Goal: Task Accomplishment & Management: Use online tool/utility

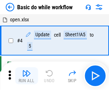
click at [26, 76] on img "button" at bounding box center [26, 73] width 9 height 9
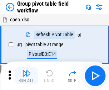
click at [26, 76] on img "button" at bounding box center [26, 73] width 9 height 9
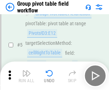
scroll to position [368, 0]
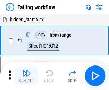
click at [26, 76] on img "button" at bounding box center [26, 73] width 9 height 9
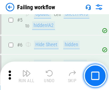
scroll to position [151, 0]
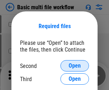
click at [74, 66] on span "Open" at bounding box center [74, 66] width 12 height 6
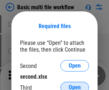
click at [74, 85] on span "Open" at bounding box center [74, 88] width 12 height 6
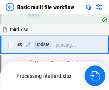
scroll to position [298, 0]
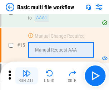
click at [26, 76] on img "button" at bounding box center [26, 73] width 9 height 9
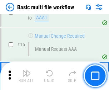
scroll to position [474, 0]
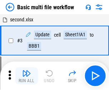
click at [26, 76] on img "button" at bounding box center [26, 73] width 9 height 9
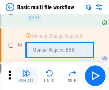
click at [26, 76] on img "button" at bounding box center [26, 73] width 9 height 9
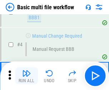
click at [26, 76] on img "button" at bounding box center [26, 73] width 9 height 9
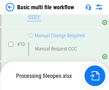
scroll to position [334, 0]
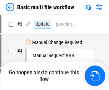
scroll to position [29, 0]
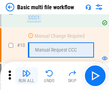
click at [26, 76] on img "button" at bounding box center [26, 73] width 9 height 9
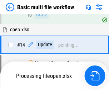
scroll to position [373, 0]
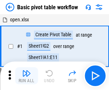
click at [26, 76] on img "button" at bounding box center [26, 73] width 9 height 9
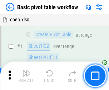
scroll to position [171, 0]
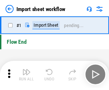
scroll to position [2, 0]
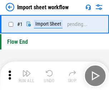
click at [26, 76] on img "button" at bounding box center [26, 73] width 9 height 9
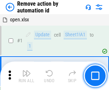
scroll to position [26, 0]
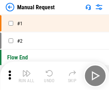
click at [26, 76] on img "button" at bounding box center [26, 73] width 9 height 9
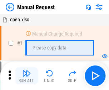
click at [26, 76] on img "button" at bounding box center [26, 73] width 9 height 9
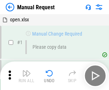
scroll to position [24, 0]
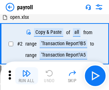
click at [26, 76] on img "button" at bounding box center [26, 73] width 9 height 9
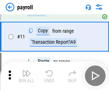
scroll to position [52, 0]
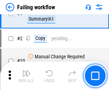
scroll to position [115, 0]
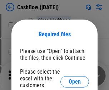
scroll to position [78, 0]
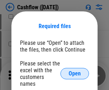
click at [74, 71] on span "Open" at bounding box center [74, 74] width 12 height 6
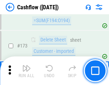
scroll to position [754, 0]
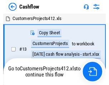
scroll to position [8, 0]
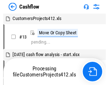
scroll to position [8, 0]
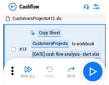
scroll to position [8, 0]
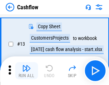
click at [26, 71] on img "button" at bounding box center [26, 68] width 9 height 9
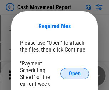
click at [74, 74] on span "Open" at bounding box center [74, 74] width 12 height 6
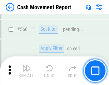
scroll to position [3264, 0]
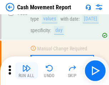
click at [26, 71] on img "button" at bounding box center [26, 68] width 9 height 9
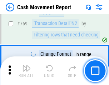
scroll to position [3958, 0]
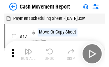
scroll to position [13, 0]
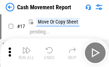
click at [26, 53] on img "button" at bounding box center [26, 50] width 9 height 9
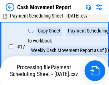
scroll to position [112, 0]
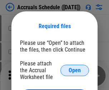
click at [74, 70] on span "Open" at bounding box center [74, 71] width 12 height 6
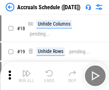
click at [26, 76] on img "button" at bounding box center [26, 73] width 9 height 9
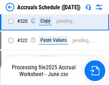
scroll to position [1325, 0]
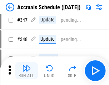
click at [26, 71] on img "button" at bounding box center [26, 68] width 9 height 9
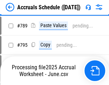
scroll to position [2992, 0]
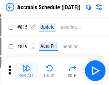
click at [26, 71] on img "button" at bounding box center [26, 68] width 9 height 9
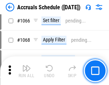
scroll to position [4116, 0]
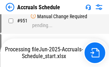
scroll to position [3416, 0]
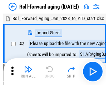
scroll to position [1, 0]
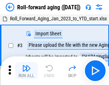
click at [26, 71] on img "button" at bounding box center [26, 68] width 9 height 9
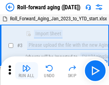
click at [26, 71] on img "button" at bounding box center [26, 68] width 9 height 9
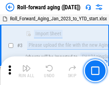
scroll to position [46, 0]
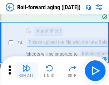
click at [26, 71] on img "button" at bounding box center [26, 68] width 9 height 9
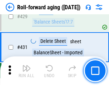
scroll to position [2470, 0]
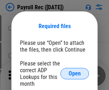
click at [74, 74] on span "Open" at bounding box center [74, 74] width 12 height 6
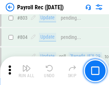
scroll to position [4525, 0]
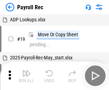
click at [26, 76] on img "button" at bounding box center [26, 73] width 9 height 9
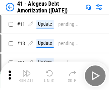
click at [26, 76] on img "button" at bounding box center [26, 73] width 9 height 9
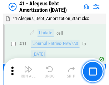
scroll to position [88, 0]
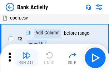
click at [26, 58] on img "button" at bounding box center [26, 55] width 9 height 9
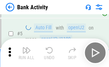
scroll to position [38, 0]
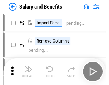
scroll to position [10, 0]
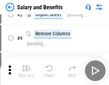
click at [26, 71] on img "button" at bounding box center [26, 68] width 9 height 9
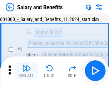
click at [26, 71] on img "button" at bounding box center [26, 68] width 9 height 9
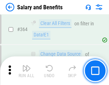
scroll to position [3354, 0]
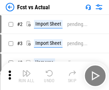
click at [26, 71] on img "button" at bounding box center [26, 73] width 9 height 9
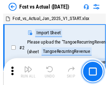
scroll to position [9, 0]
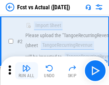
click at [26, 71] on img "button" at bounding box center [26, 68] width 9 height 9
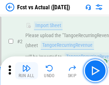
scroll to position [67, 0]
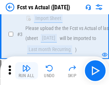
click at [26, 71] on img "button" at bounding box center [26, 68] width 9 height 9
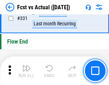
scroll to position [3409, 0]
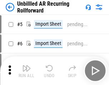
scroll to position [15, 0]
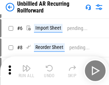
click at [26, 71] on img "button" at bounding box center [26, 68] width 9 height 9
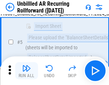
click at [26, 71] on img "button" at bounding box center [26, 68] width 9 height 9
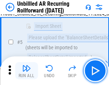
scroll to position [67, 0]
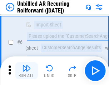
click at [26, 71] on img "button" at bounding box center [26, 68] width 9 height 9
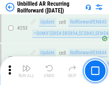
scroll to position [2419, 0]
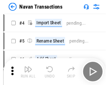
scroll to position [11, 0]
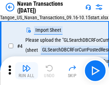
click at [26, 71] on img "button" at bounding box center [26, 68] width 9 height 9
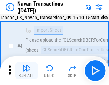
click at [26, 71] on img "button" at bounding box center [26, 68] width 9 height 9
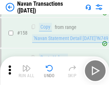
scroll to position [2309, 0]
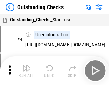
click at [26, 71] on img "button" at bounding box center [26, 68] width 9 height 9
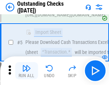
click at [26, 71] on img "button" at bounding box center [26, 68] width 9 height 9
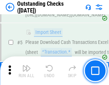
scroll to position [74, 0]
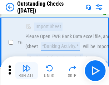
click at [26, 71] on img "button" at bounding box center [26, 68] width 9 height 9
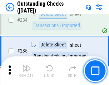
scroll to position [2163, 0]
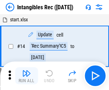
click at [26, 76] on img "button" at bounding box center [26, 73] width 9 height 9
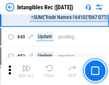
scroll to position [277, 0]
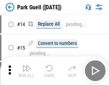
click at [26, 71] on img "button" at bounding box center [26, 68] width 9 height 9
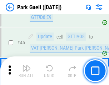
scroll to position [891, 0]
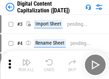
click at [26, 60] on img "button" at bounding box center [26, 62] width 9 height 9
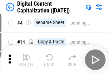
click at [26, 60] on img "button" at bounding box center [26, 57] width 9 height 9
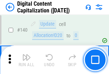
scroll to position [755, 0]
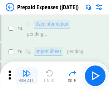
click at [26, 71] on img "button" at bounding box center [26, 73] width 9 height 9
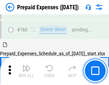
scroll to position [1974, 0]
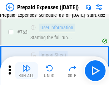
click at [26, 71] on img "button" at bounding box center [26, 68] width 9 height 9
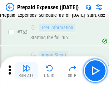
scroll to position [2016, 0]
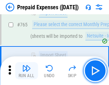
click at [26, 71] on img "button" at bounding box center [26, 68] width 9 height 9
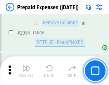
scroll to position [7445, 0]
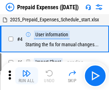
click at [26, 76] on img "button" at bounding box center [26, 73] width 9 height 9
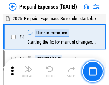
scroll to position [31, 0]
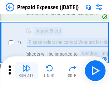
click at [26, 71] on img "button" at bounding box center [26, 68] width 9 height 9
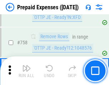
scroll to position [2538, 0]
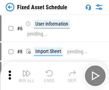
click at [26, 76] on img "button" at bounding box center [26, 73] width 9 height 9
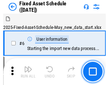
scroll to position [38, 0]
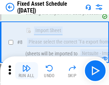
click at [26, 71] on img "button" at bounding box center [26, 68] width 9 height 9
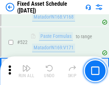
scroll to position [2476, 0]
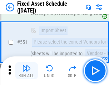
click at [26, 71] on img "button" at bounding box center [26, 68] width 9 height 9
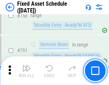
scroll to position [3472, 0]
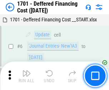
scroll to position [85, 0]
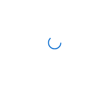
scroll to position [1, 0]
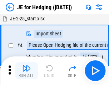
click at [26, 71] on img "button" at bounding box center [26, 68] width 9 height 9
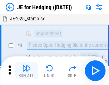
click at [26, 71] on img "button" at bounding box center [26, 68] width 9 height 9
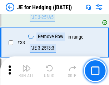
scroll to position [291, 0]
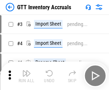
click at [26, 71] on img "button" at bounding box center [26, 73] width 9 height 9
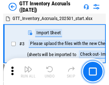
scroll to position [1, 0]
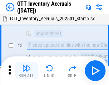
click at [26, 71] on img "button" at bounding box center [26, 68] width 9 height 9
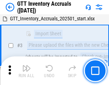
scroll to position [46, 0]
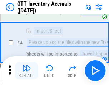
click at [26, 71] on img "button" at bounding box center [26, 68] width 9 height 9
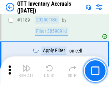
scroll to position [5816, 0]
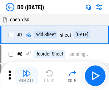
click at [26, 76] on img "button" at bounding box center [26, 73] width 9 height 9
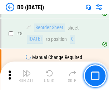
scroll to position [69, 0]
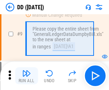
click at [26, 76] on img "button" at bounding box center [26, 73] width 9 height 9
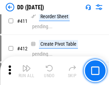
scroll to position [3187, 0]
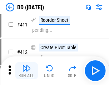
click at [26, 71] on img "button" at bounding box center [26, 68] width 9 height 9
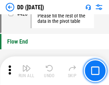
scroll to position [3409, 0]
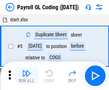
click at [26, 76] on img "button" at bounding box center [26, 73] width 9 height 9
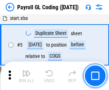
scroll to position [85, 0]
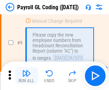
click at [26, 76] on img "button" at bounding box center [26, 73] width 9 height 9
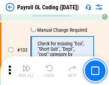
scroll to position [1671, 0]
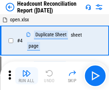
click at [26, 76] on img "button" at bounding box center [26, 73] width 9 height 9
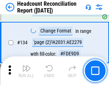
scroll to position [856, 0]
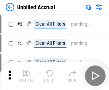
click at [26, 76] on img "button" at bounding box center [26, 73] width 9 height 9
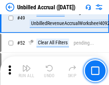
scroll to position [646, 0]
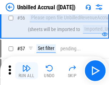
click at [26, 71] on img "button" at bounding box center [26, 68] width 9 height 9
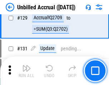
scroll to position [2122, 0]
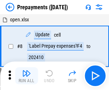
click at [26, 76] on img "button" at bounding box center [26, 73] width 9 height 9
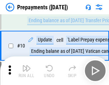
scroll to position [45, 0]
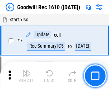
scroll to position [122, 0]
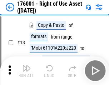
scroll to position [46, 0]
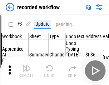
click at [26, 71] on img "button" at bounding box center [26, 68] width 9 height 9
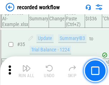
scroll to position [2226, 0]
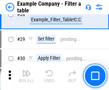
scroll to position [652, 0]
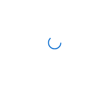
scroll to position [11, 0]
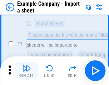
click at [26, 71] on img "button" at bounding box center [26, 68] width 9 height 9
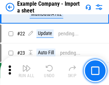
scroll to position [157, 0]
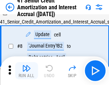
click at [26, 71] on img "button" at bounding box center [26, 68] width 9 height 9
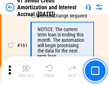
click at [26, 71] on img "button" at bounding box center [26, 68] width 9 height 9
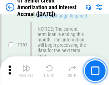
scroll to position [762, 0]
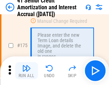
click at [26, 71] on img "button" at bounding box center [26, 68] width 9 height 9
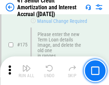
scroll to position [834, 0]
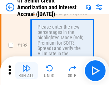
click at [26, 71] on img "button" at bounding box center [26, 68] width 9 height 9
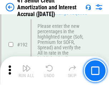
scroll to position [909, 0]
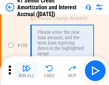
click at [26, 71] on img "button" at bounding box center [26, 68] width 9 height 9
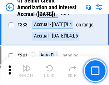
scroll to position [1819, 0]
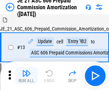
click at [26, 71] on img "button" at bounding box center [26, 73] width 9 height 9
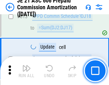
scroll to position [1330, 0]
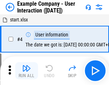
click at [26, 71] on img "button" at bounding box center [26, 68] width 9 height 9
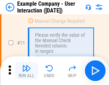
click at [26, 71] on img "button" at bounding box center [26, 68] width 9 height 9
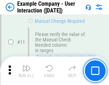
scroll to position [154, 0]
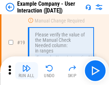
click at [26, 71] on img "button" at bounding box center [26, 68] width 9 height 9
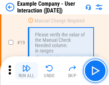
click at [26, 71] on img "button" at bounding box center [26, 68] width 9 height 9
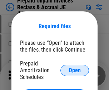
click at [74, 70] on span "Open" at bounding box center [74, 71] width 12 height 6
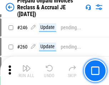
scroll to position [962, 0]
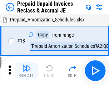
click at [26, 71] on img "button" at bounding box center [26, 68] width 9 height 9
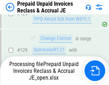
scroll to position [583, 0]
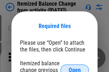
click at [74, 68] on span "Open" at bounding box center [74, 71] width 12 height 6
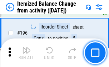
scroll to position [1371, 0]
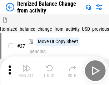
scroll to position [11, 0]
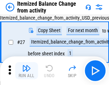
click at [26, 71] on img "button" at bounding box center [26, 68] width 9 height 9
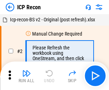
scroll to position [3, 0]
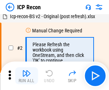
click at [26, 76] on img "button" at bounding box center [26, 73] width 9 height 9
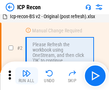
click at [26, 76] on img "button" at bounding box center [26, 73] width 9 height 9
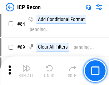
scroll to position [698, 0]
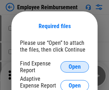
click at [74, 67] on span "Open" at bounding box center [74, 67] width 12 height 6
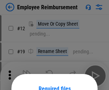
scroll to position [63, 0]
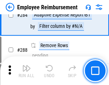
scroll to position [1936, 0]
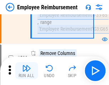
click at [26, 71] on img "button" at bounding box center [26, 68] width 9 height 9
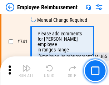
scroll to position [4997, 0]
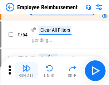
click at [26, 71] on img "button" at bounding box center [26, 68] width 9 height 9
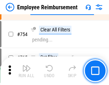
click at [26, 71] on img "button" at bounding box center [26, 68] width 9 height 9
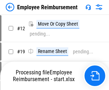
scroll to position [24, 0]
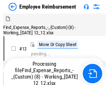
scroll to position [24, 0]
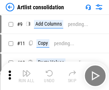
click at [26, 76] on img "button" at bounding box center [26, 73] width 9 height 9
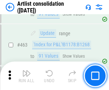
scroll to position [3119, 0]
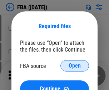
click at [74, 66] on span "Open" at bounding box center [74, 66] width 12 height 6
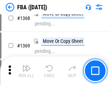
scroll to position [7649, 0]
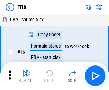
scroll to position [7, 0]
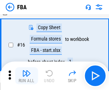
click at [26, 76] on img "button" at bounding box center [26, 73] width 9 height 9
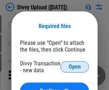
click at [74, 67] on span "Open" at bounding box center [74, 67] width 12 height 6
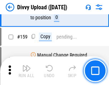
scroll to position [738, 0]
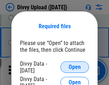
click at [74, 67] on span "Open" at bounding box center [74, 67] width 12 height 6
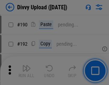
scroll to position [899, 0]
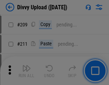
scroll to position [1210, 0]
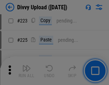
scroll to position [1421, 0]
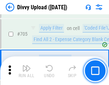
scroll to position [4872, 0]
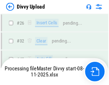
scroll to position [738, 0]
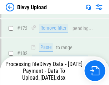
scroll to position [803, 0]
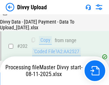
scroll to position [1152, 0]
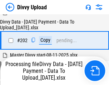
scroll to position [1152, 0]
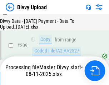
scroll to position [1310, 0]
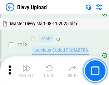
scroll to position [1582, 0]
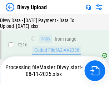
scroll to position [1467, 0]
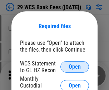
click at [74, 67] on span "Open" at bounding box center [74, 67] width 12 height 6
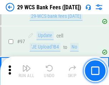
scroll to position [694, 0]
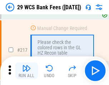
click at [26, 71] on img "button" at bounding box center [26, 68] width 9 height 9
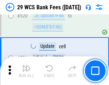
scroll to position [3676, 0]
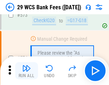
click at [26, 71] on img "button" at bounding box center [26, 68] width 9 height 9
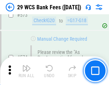
scroll to position [3944, 0]
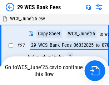
scroll to position [142, 0]
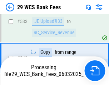
scroll to position [3895, 0]
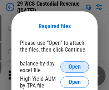
click at [74, 67] on span "Open" at bounding box center [74, 67] width 12 height 6
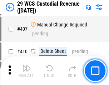
scroll to position [3299, 0]
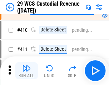
click at [26, 71] on img "button" at bounding box center [26, 68] width 9 height 9
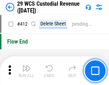
scroll to position [3401, 0]
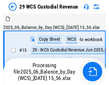
scroll to position [17, 0]
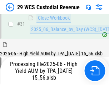
scroll to position [366, 0]
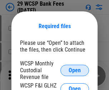
click at [74, 70] on span "Open" at bounding box center [74, 71] width 12 height 6
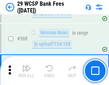
scroll to position [2804, 0]
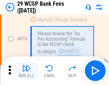
click at [26, 71] on img "button" at bounding box center [26, 68] width 9 height 9
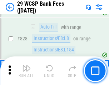
scroll to position [4519, 0]
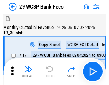
scroll to position [17, 0]
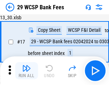
click at [26, 71] on img "button" at bounding box center [26, 68] width 9 height 9
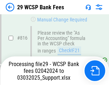
scroll to position [4379, 0]
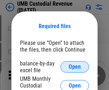
click at [74, 67] on span "Open" at bounding box center [74, 67] width 12 height 6
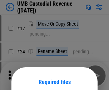
scroll to position [56, 0]
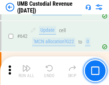
scroll to position [3689, 0]
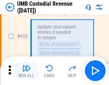
click at [26, 71] on img "button" at bounding box center [26, 68] width 9 height 9
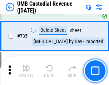
scroll to position [4355, 0]
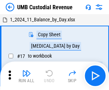
scroll to position [5, 0]
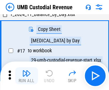
click at [26, 76] on img "button" at bounding box center [26, 73] width 9 height 9
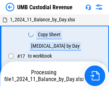
scroll to position [5, 0]
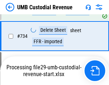
scroll to position [4308, 0]
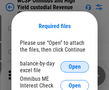
click at [74, 67] on span "Open" at bounding box center [74, 67] width 12 height 6
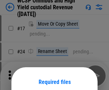
scroll to position [56, 0]
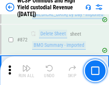
scroll to position [6028, 0]
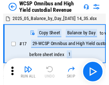
scroll to position [4, 0]
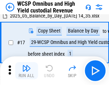
click at [26, 71] on img "button" at bounding box center [26, 68] width 9 height 9
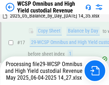
scroll to position [148, 0]
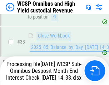
scroll to position [353, 0]
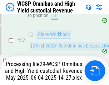
scroll to position [731, 0]
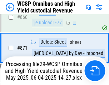
scroll to position [6012, 0]
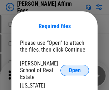
click at [74, 68] on span "Open" at bounding box center [74, 71] width 12 height 6
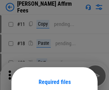
scroll to position [56, 0]
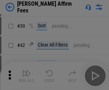
scroll to position [145, 0]
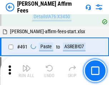
scroll to position [1937, 0]
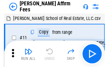
scroll to position [7, 0]
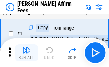
click at [26, 53] on img "button" at bounding box center [26, 50] width 9 height 9
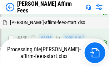
scroll to position [1617, 0]
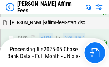
scroll to position [1909, 0]
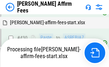
scroll to position [1647, 0]
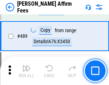
scroll to position [1859, 0]
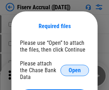
click at [74, 68] on span "Open" at bounding box center [74, 71] width 12 height 6
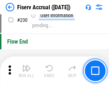
scroll to position [2257, 0]
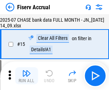
click at [26, 76] on img "button" at bounding box center [26, 73] width 9 height 9
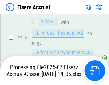
scroll to position [2249, 0]
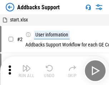
click at [26, 71] on img "button" at bounding box center [26, 68] width 9 height 9
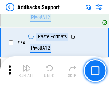
scroll to position [519, 0]
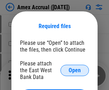
click at [74, 70] on span "Open" at bounding box center [74, 71] width 12 height 6
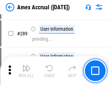
scroll to position [1950, 0]
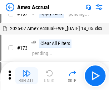
click at [26, 76] on img "button" at bounding box center [26, 73] width 9 height 9
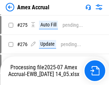
scroll to position [2123, 0]
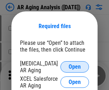
click at [74, 66] on span "Open" at bounding box center [74, 67] width 12 height 6
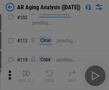
scroll to position [98, 0]
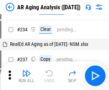
scroll to position [7, 0]
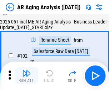
click at [26, 76] on img "button" at bounding box center [26, 73] width 9 height 9
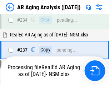
scroll to position [1104, 0]
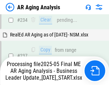
scroll to position [1125, 0]
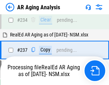
scroll to position [1125, 0]
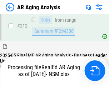
scroll to position [1071, 0]
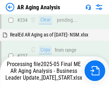
scroll to position [1125, 0]
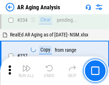
scroll to position [1096, 0]
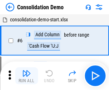
click at [26, 76] on img "button" at bounding box center [26, 73] width 9 height 9
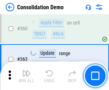
scroll to position [2387, 0]
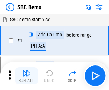
click at [26, 76] on img "button" at bounding box center [26, 73] width 9 height 9
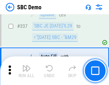
scroll to position [1874, 0]
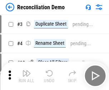
click at [26, 76] on img "button" at bounding box center [26, 73] width 9 height 9
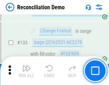
scroll to position [846, 0]
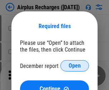
click at [74, 66] on span "Open" at bounding box center [74, 66] width 12 height 6
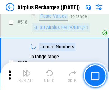
scroll to position [3065, 0]
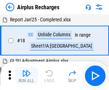
click at [26, 76] on img "button" at bounding box center [26, 73] width 9 height 9
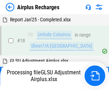
scroll to position [31, 0]
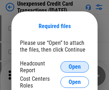
click at [74, 67] on span "Open" at bounding box center [74, 67] width 12 height 6
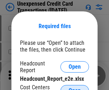
click at [74, 88] on span "Open" at bounding box center [74, 91] width 12 height 6
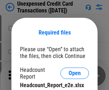
scroll to position [6, 0]
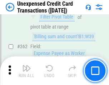
scroll to position [1832, 0]
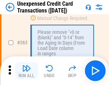
click at [26, 71] on img "button" at bounding box center [26, 68] width 9 height 9
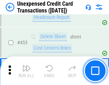
scroll to position [2429, 0]
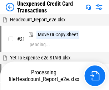
scroll to position [11, 0]
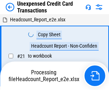
scroll to position [11, 0]
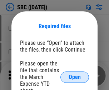
click at [74, 77] on span "Open" at bounding box center [74, 77] width 12 height 6
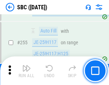
scroll to position [1392, 0]
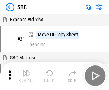
scroll to position [7, 0]
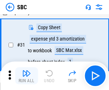
click at [26, 76] on img "button" at bounding box center [26, 73] width 9 height 9
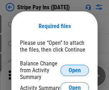
click at [74, 70] on span "Open" at bounding box center [74, 71] width 12 height 6
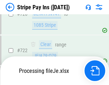
scroll to position [3750, 0]
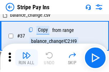
click at [26, 58] on img "button" at bounding box center [26, 55] width 9 height 9
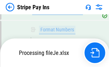
scroll to position [3735, 0]
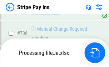
scroll to position [3735, 0]
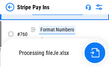
scroll to position [3735, 0]
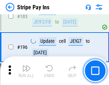
scroll to position [964, 0]
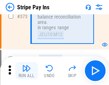
click at [26, 71] on img "button" at bounding box center [26, 68] width 9 height 9
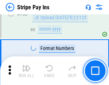
scroll to position [3726, 0]
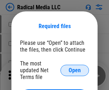
click at [74, 70] on span "Open" at bounding box center [74, 71] width 12 height 6
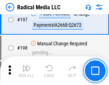
scroll to position [1647, 0]
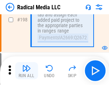
click at [26, 71] on img "button" at bounding box center [26, 68] width 9 height 9
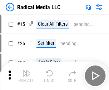
scroll to position [40, 0]
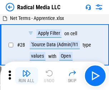
click at [26, 76] on img "button" at bounding box center [26, 73] width 9 height 9
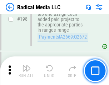
scroll to position [1786, 0]
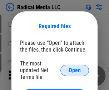
click at [74, 70] on span "Open" at bounding box center [74, 71] width 12 height 6
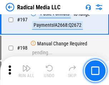
scroll to position [1647, 0]
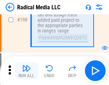
click at [26, 71] on img "button" at bounding box center [26, 68] width 9 height 9
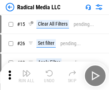
scroll to position [40, 0]
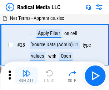
click at [26, 76] on img "button" at bounding box center [26, 73] width 9 height 9
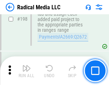
scroll to position [1786, 0]
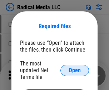
click at [74, 70] on span "Open" at bounding box center [74, 71] width 12 height 6
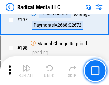
scroll to position [1647, 0]
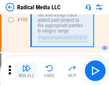
click at [26, 71] on img "button" at bounding box center [26, 68] width 9 height 9
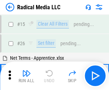
scroll to position [40, 0]
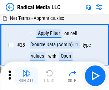
click at [26, 76] on img "button" at bounding box center [26, 73] width 9 height 9
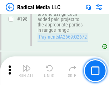
scroll to position [1786, 0]
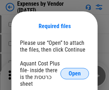
click at [74, 74] on span "Open" at bounding box center [74, 74] width 12 height 6
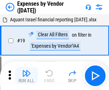
click at [26, 76] on img "button" at bounding box center [26, 73] width 9 height 9
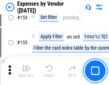
scroll to position [525, 0]
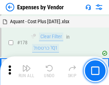
scroll to position [556, 0]
